Goal: Use online tool/utility: Utilize a website feature to perform a specific function

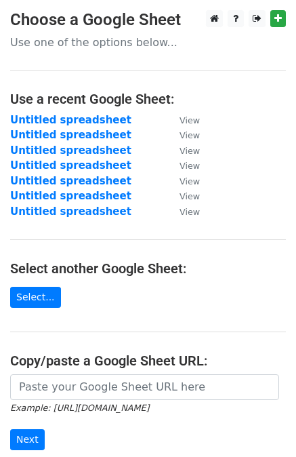
click at [104, 385] on div "Example: https://docs.google.com/spreadsheets/d/abc/edit Next" at bounding box center [148, 418] width 296 height 89
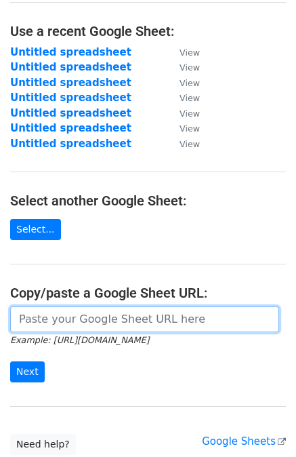
click at [68, 320] on input "url" at bounding box center [144, 319] width 269 height 26
paste input "[URL][DOMAIN_NAME]"
type input "[URL][DOMAIN_NAME]"
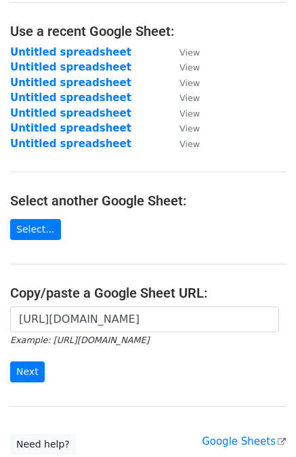
scroll to position [0, 0]
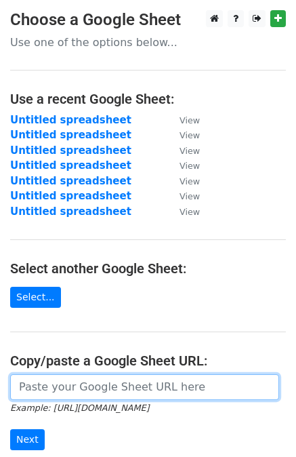
click at [93, 387] on input "url" at bounding box center [144, 387] width 269 height 26
paste input "[URL][DOMAIN_NAME]"
type input "[URL][DOMAIN_NAME]"
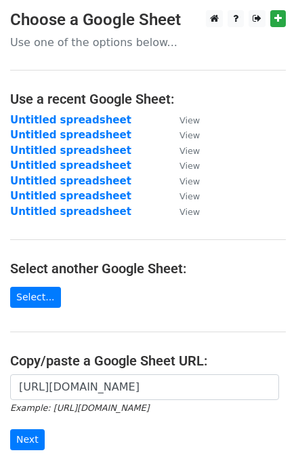
scroll to position [0, 0]
click at [30, 440] on input "Next" at bounding box center [27, 439] width 35 height 21
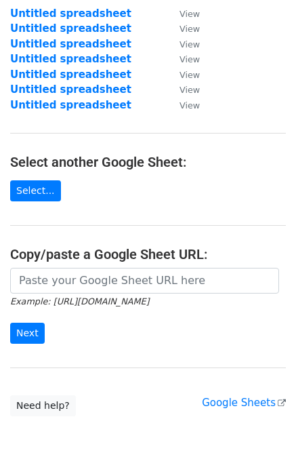
scroll to position [245, 0]
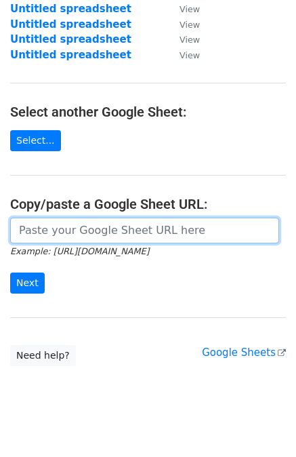
click at [74, 217] on input "url" at bounding box center [144, 230] width 269 height 26
paste input "[URL][DOMAIN_NAME]"
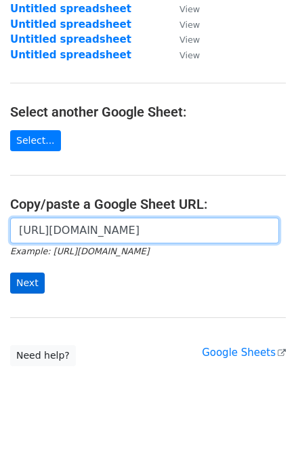
type input "[URL][DOMAIN_NAME]"
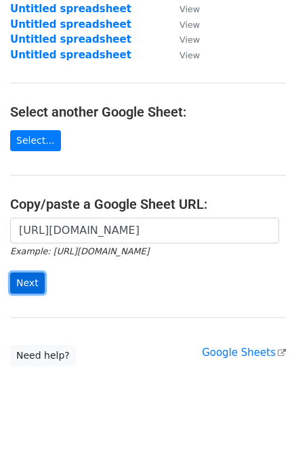
scroll to position [0, 0]
click at [32, 272] on input "Next" at bounding box center [27, 282] width 35 height 21
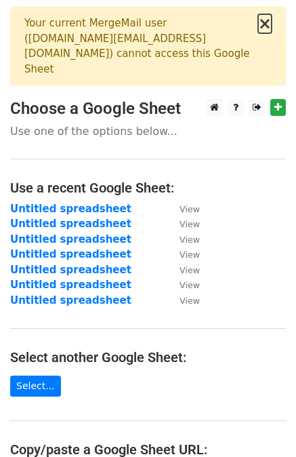
click at [270, 24] on button "×" at bounding box center [265, 24] width 14 height 16
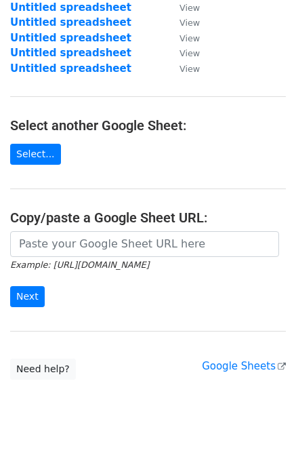
scroll to position [172, 0]
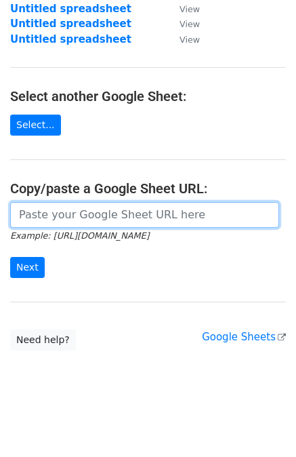
click at [55, 220] on input "url" at bounding box center [144, 215] width 269 height 26
paste input "https://docs.google.com/spreadsheets/d/1cuYgIEYpFX1LIW3U3C_WTpwFKL-H2En1gWLaka_…"
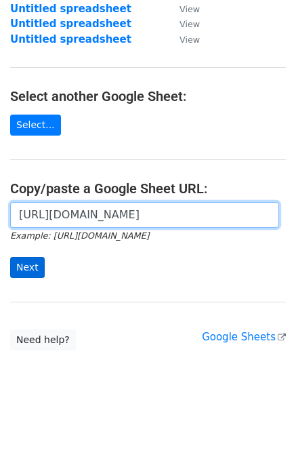
type input "https://docs.google.com/spreadsheets/d/1cuYgIEYpFX1LIW3U3C_WTpwFKL-H2En1gWLaka_…"
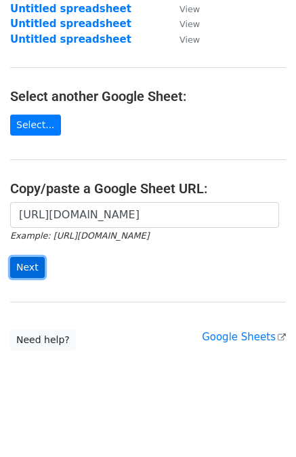
scroll to position [0, 0]
click at [23, 270] on input "Next" at bounding box center [27, 267] width 35 height 21
